Goal: Browse casually

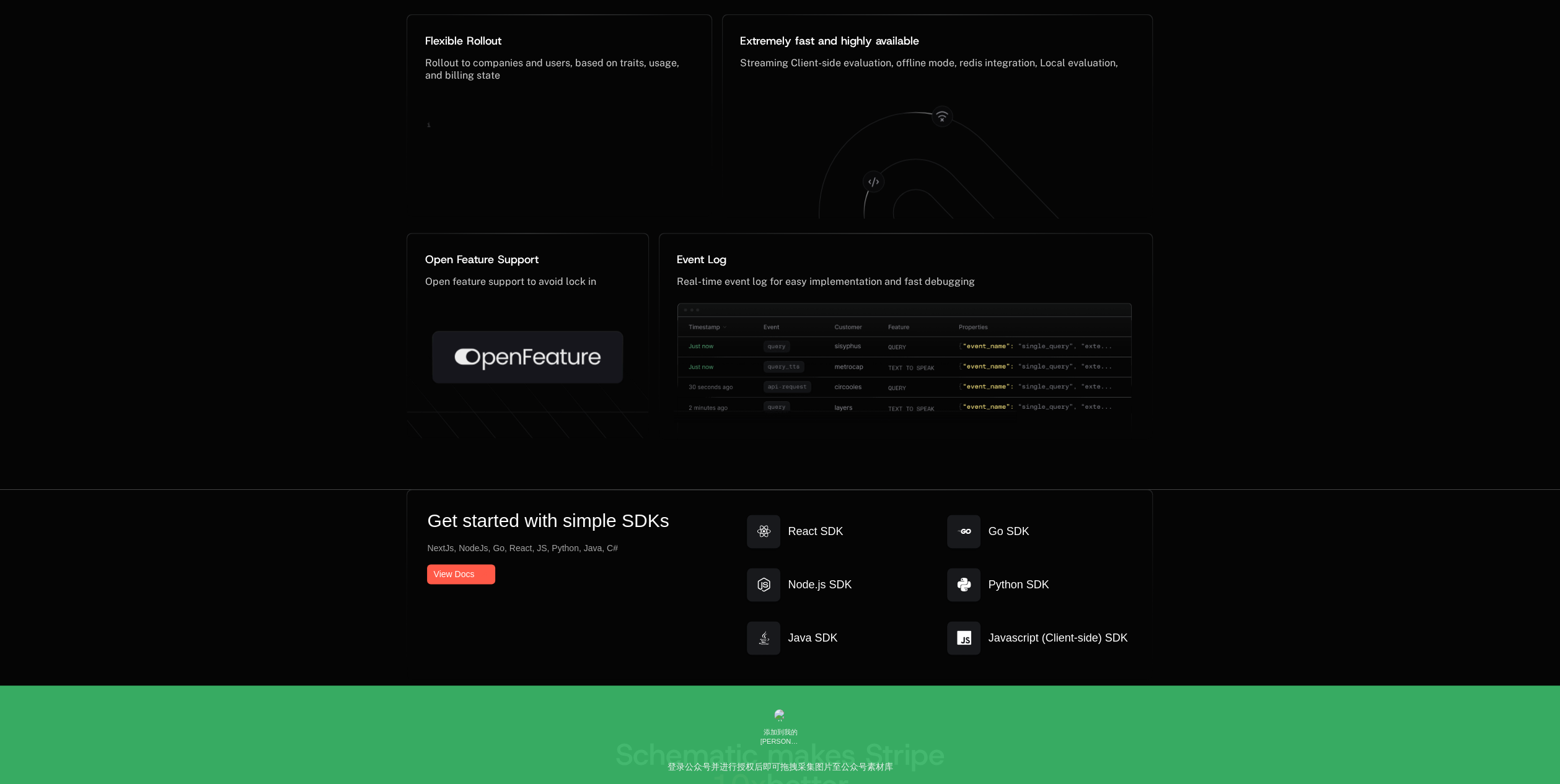
scroll to position [6257, 0]
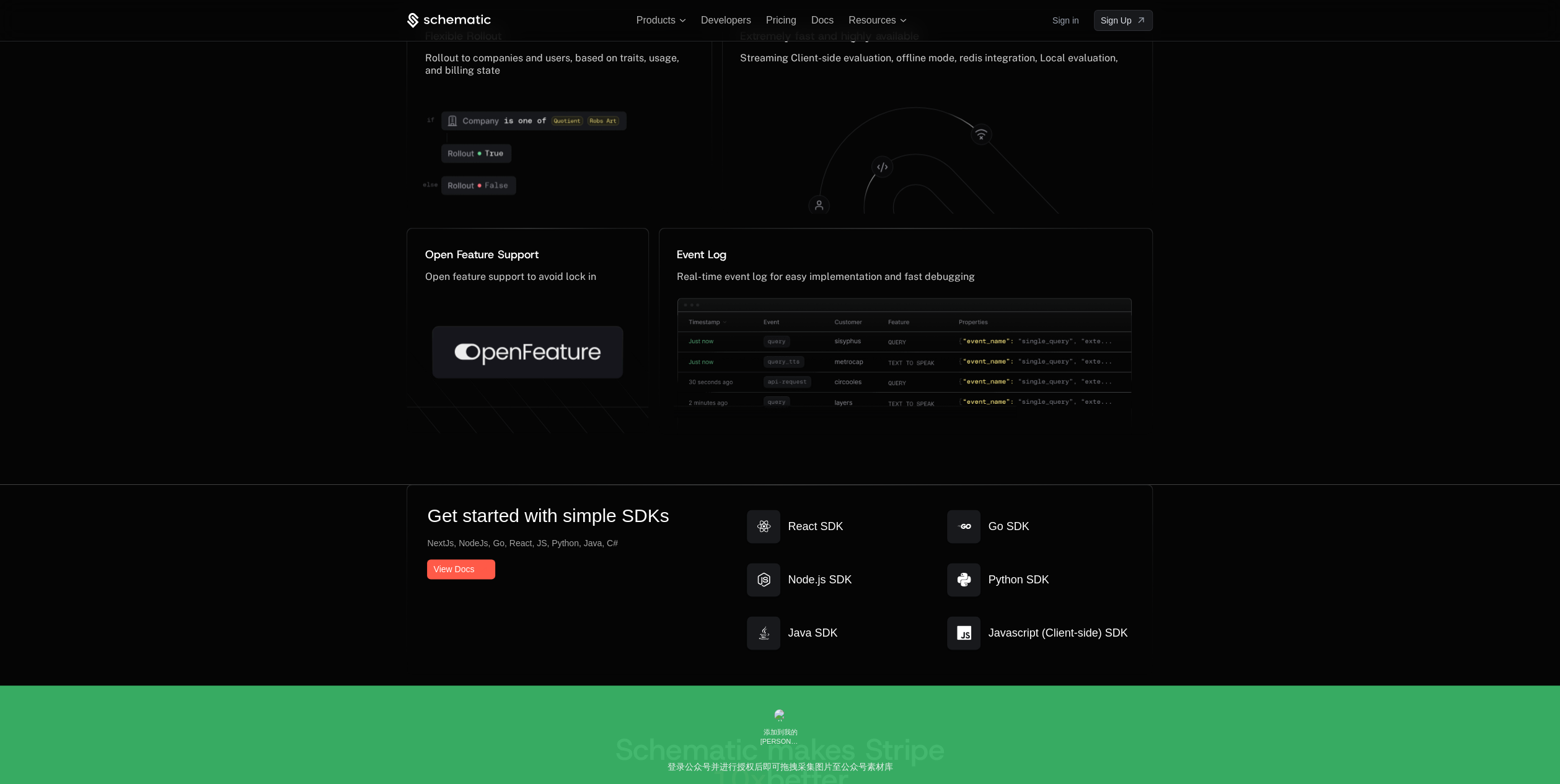
click at [534, 741] on h2 "Schematic makes Stripe 10x better" at bounding box center [779, 764] width 746 height 60
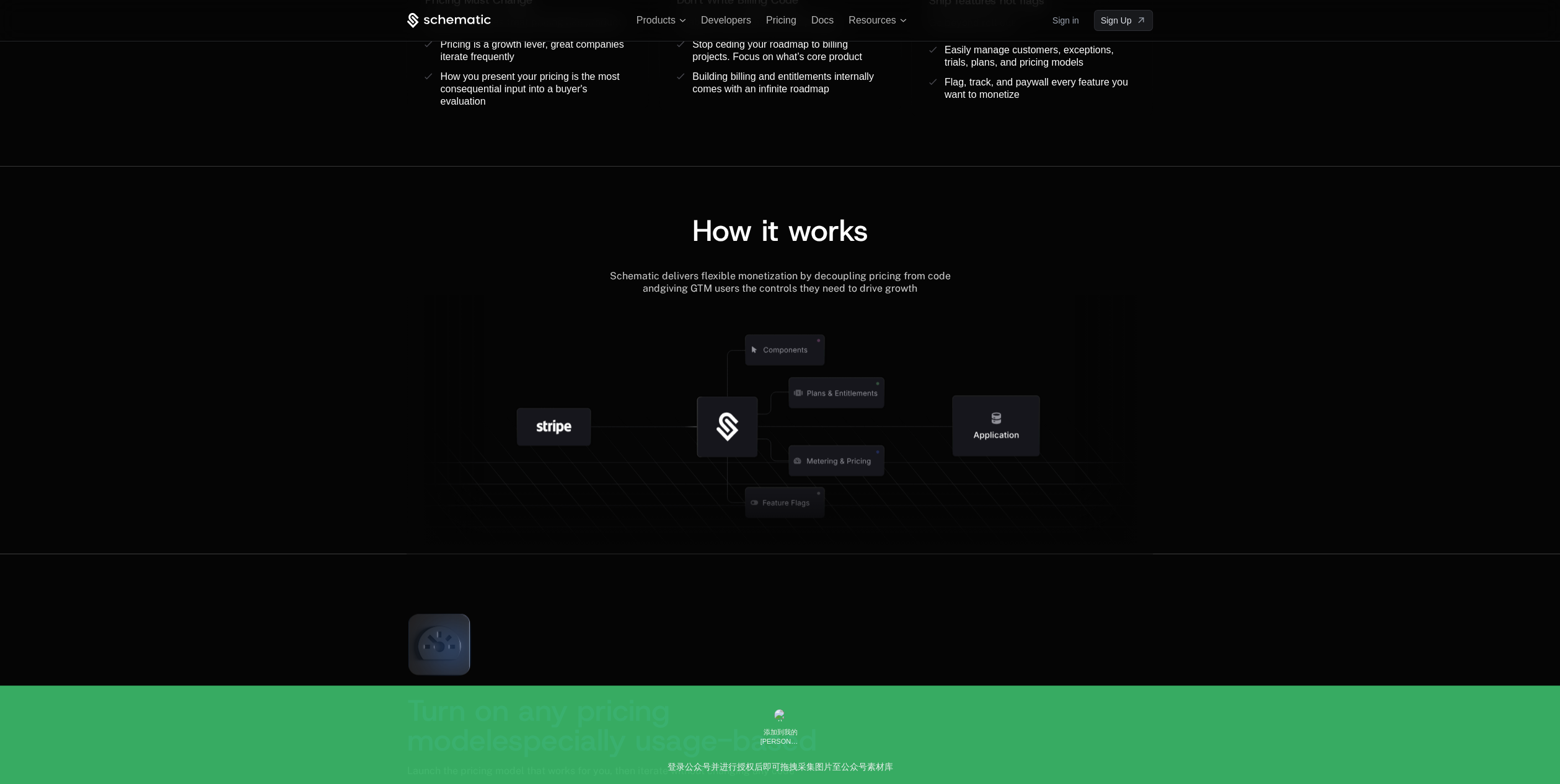
scroll to position [1145, 0]
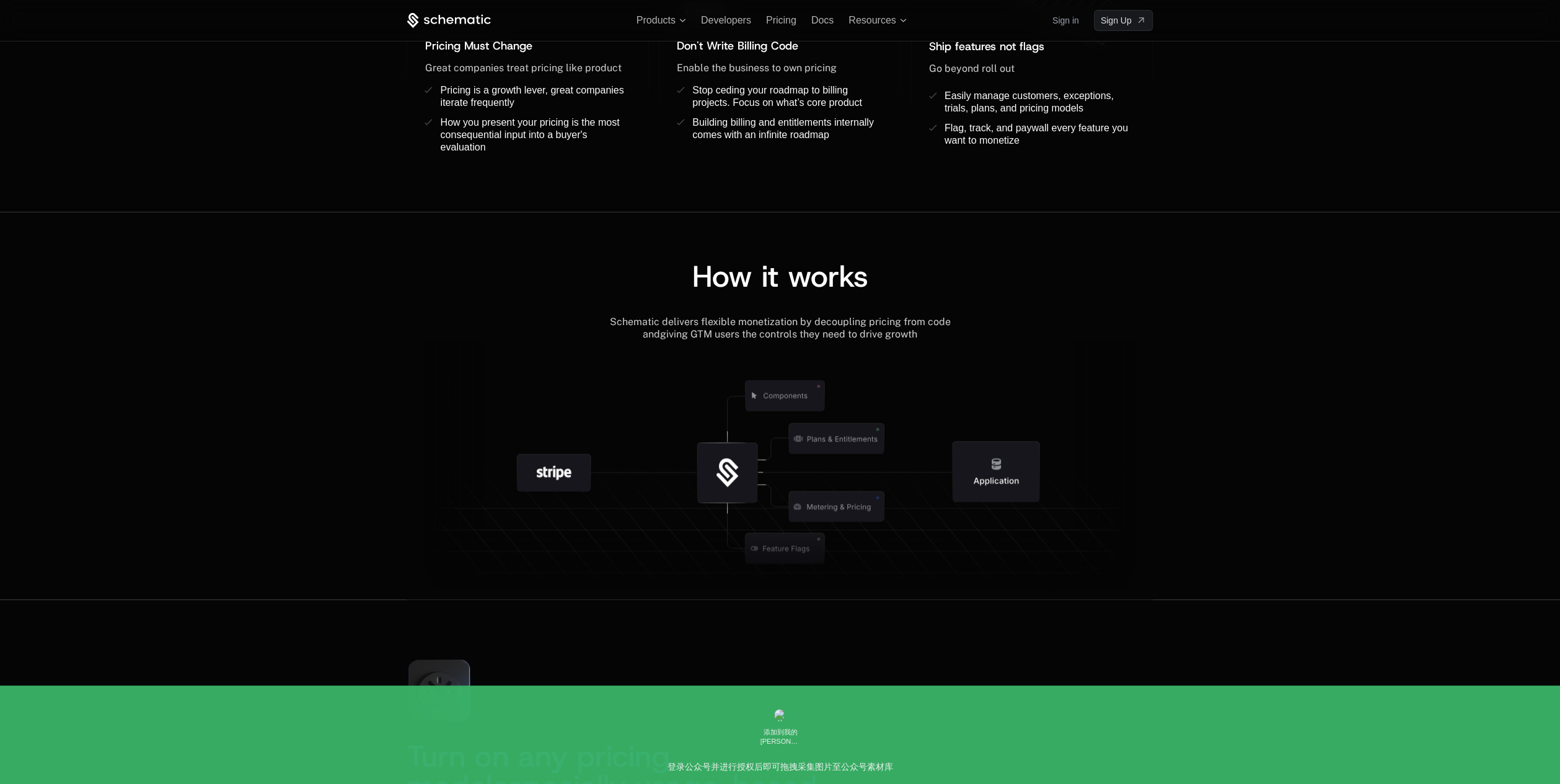
click at [935, 769] on h2 "Turn on any pricing model especially usage-based" at bounding box center [779, 772] width 746 height 60
